Goal: Task Accomplishment & Management: Manage account settings

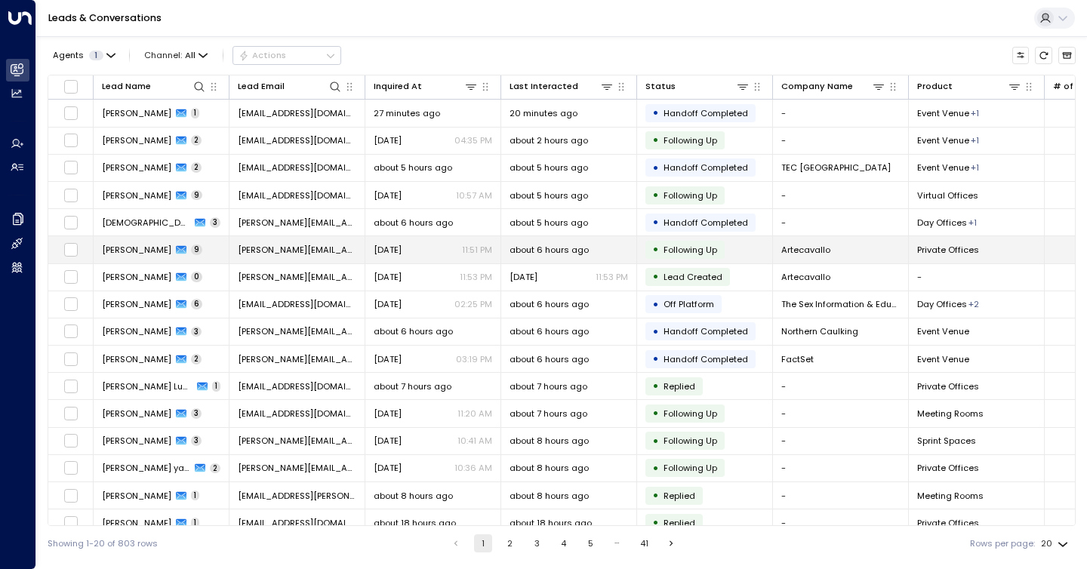
click at [889, 242] on td "Artecavallo" at bounding box center [841, 249] width 136 height 26
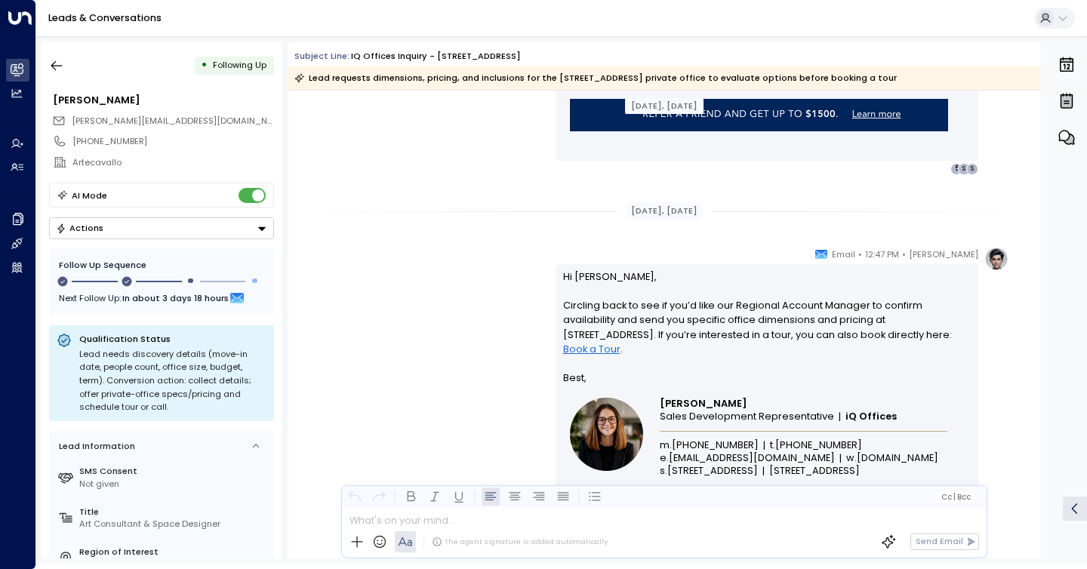
scroll to position [5430, 0]
click at [55, 66] on icon "button" at bounding box center [56, 65] width 15 height 15
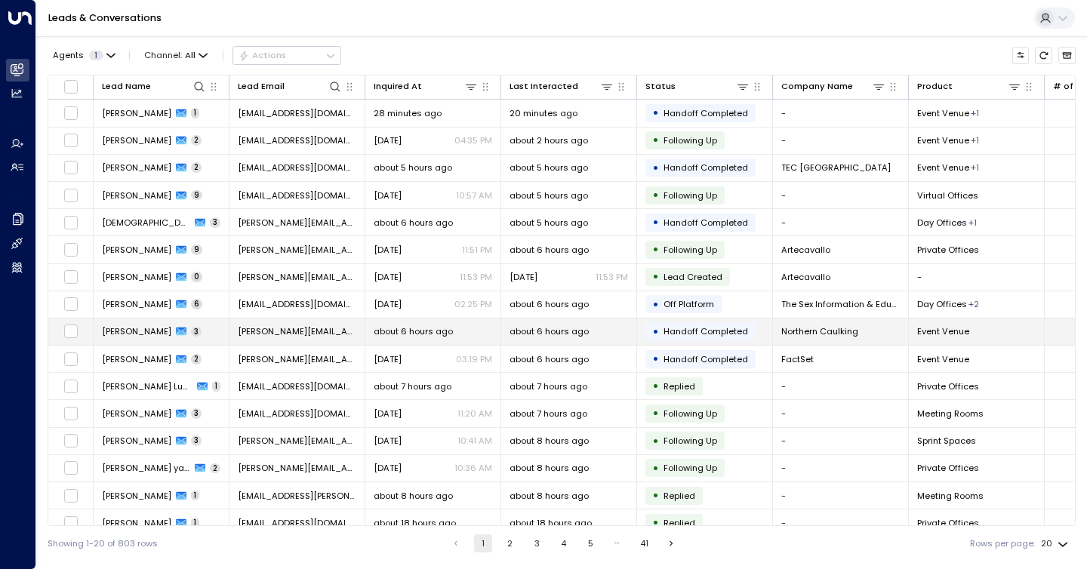
click at [143, 329] on span "[PERSON_NAME]" at bounding box center [136, 331] width 69 height 12
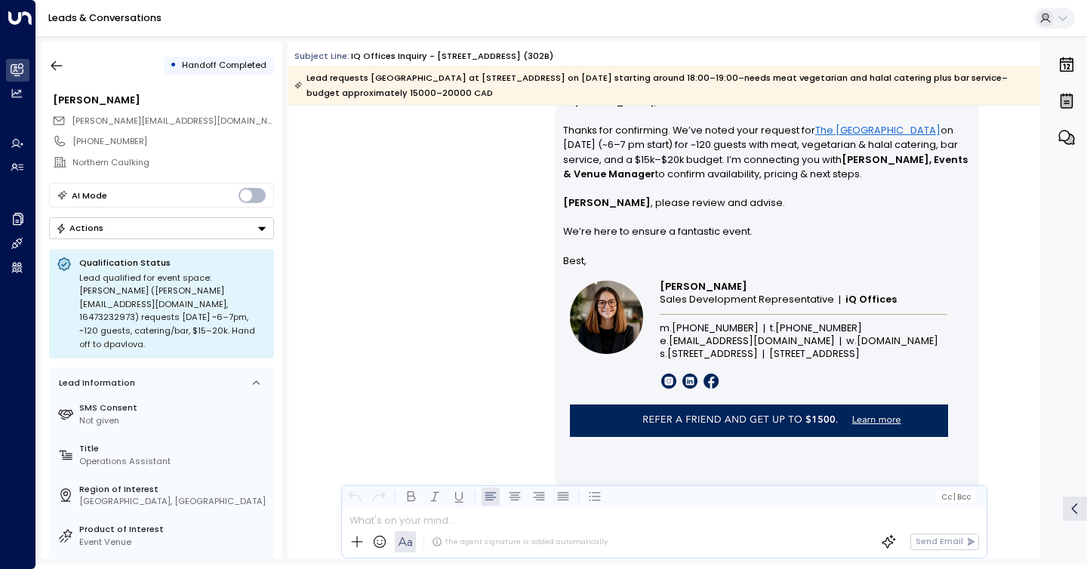
scroll to position [2147, 0]
